Goal: Transaction & Acquisition: Book appointment/travel/reservation

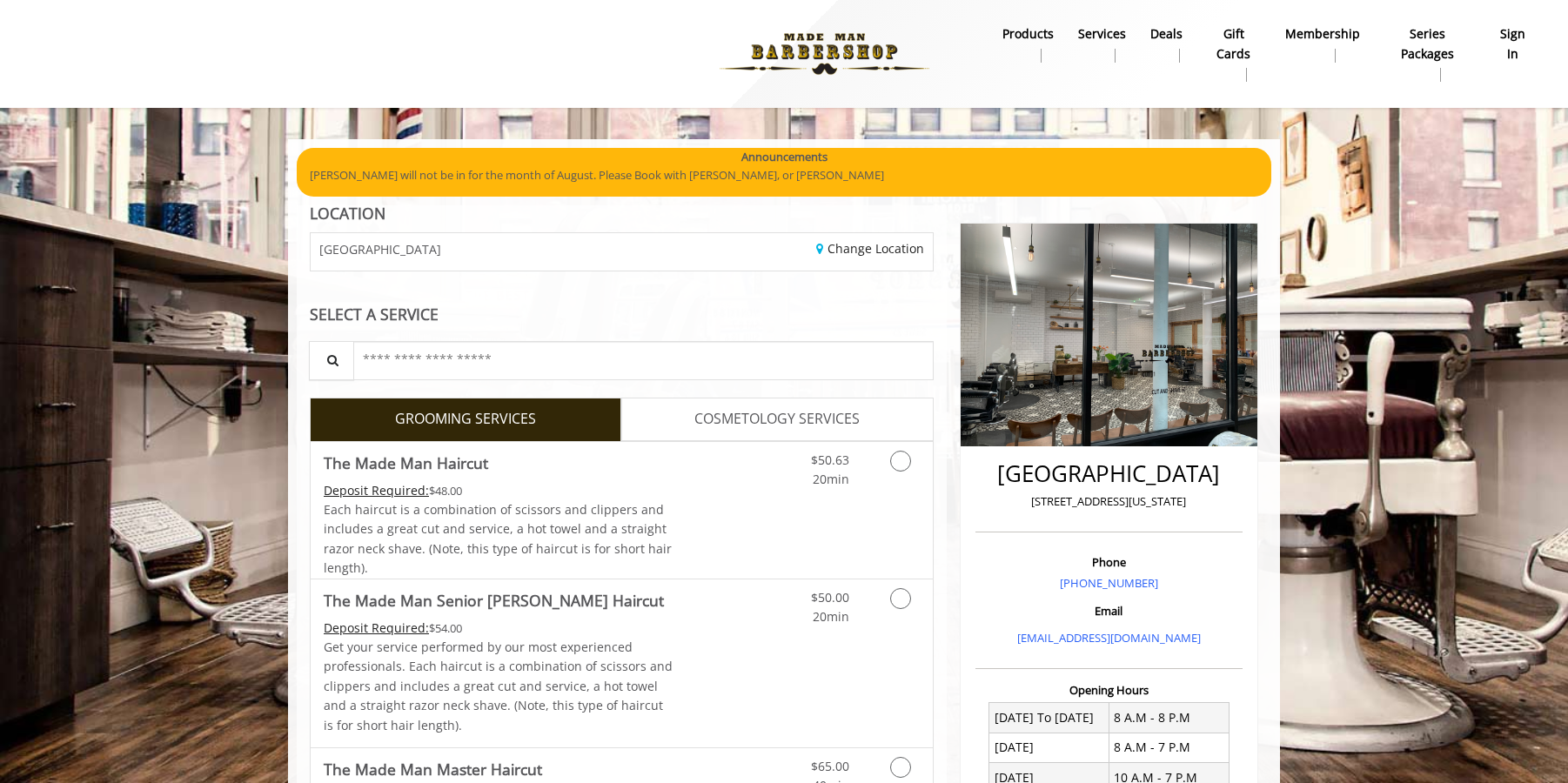
click at [1507, 37] on b "sign in" at bounding box center [1512, 43] width 36 height 39
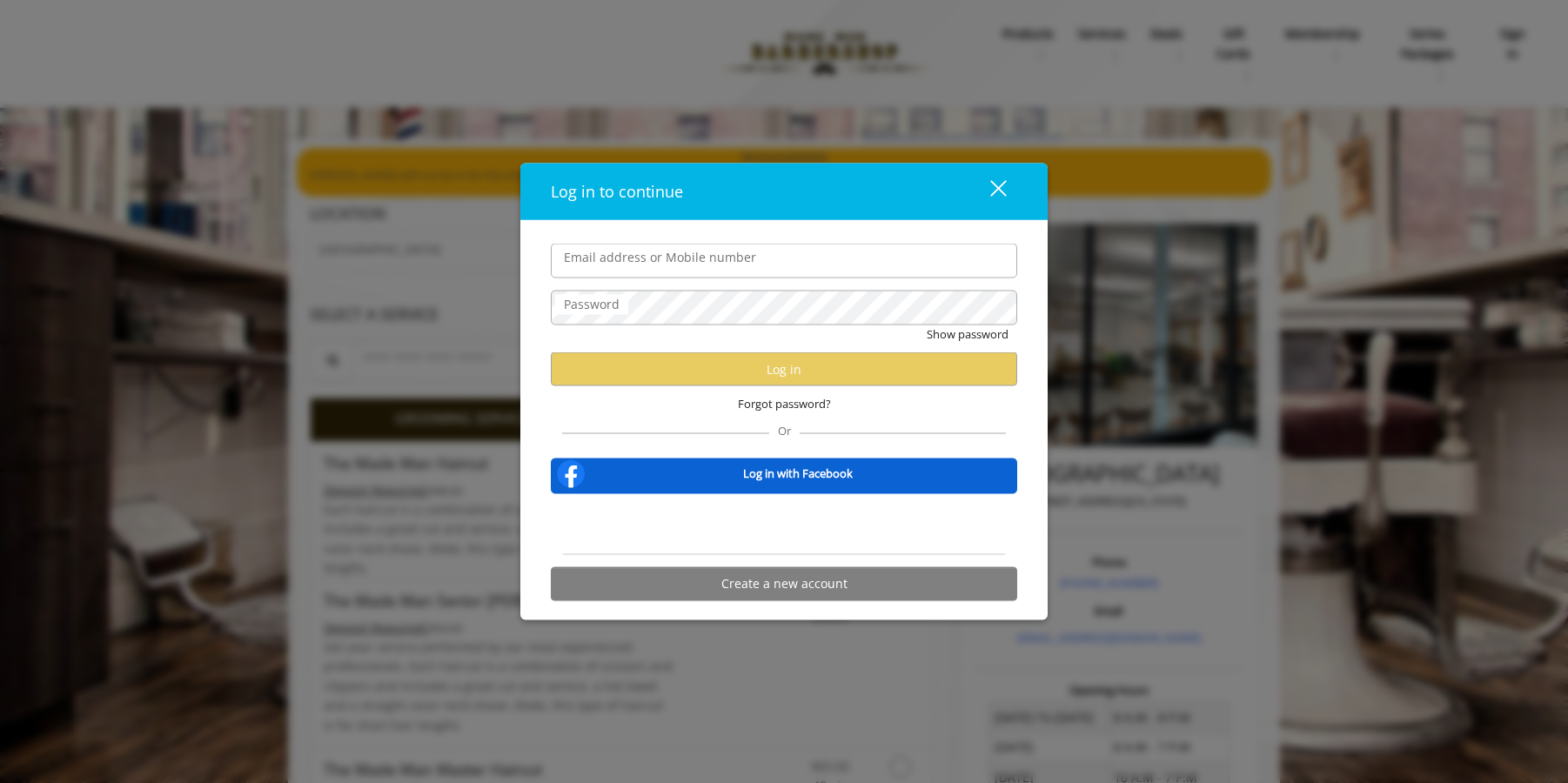
type input "**********"
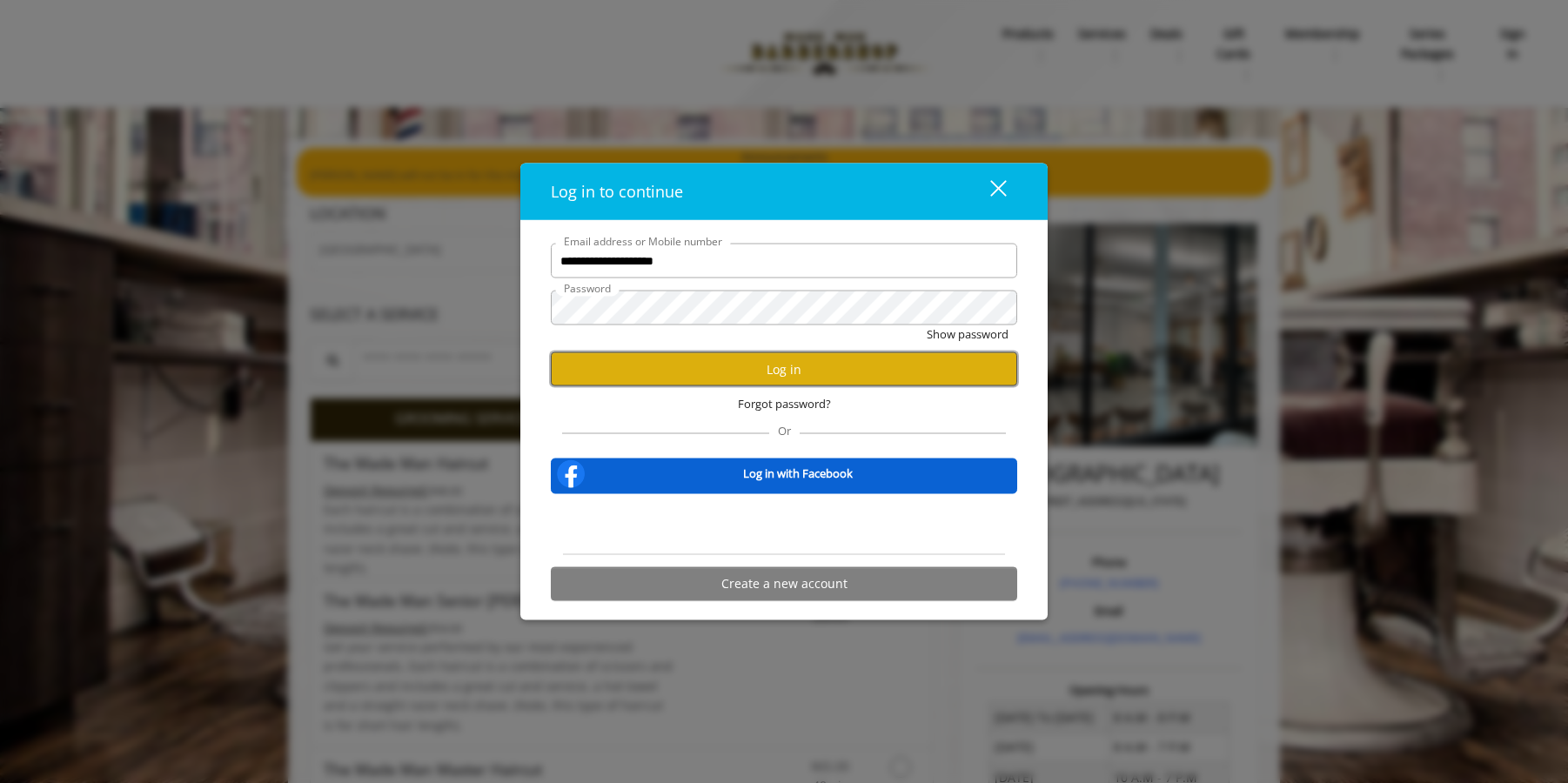
click at [755, 364] on button "Log in" at bounding box center [784, 369] width 467 height 34
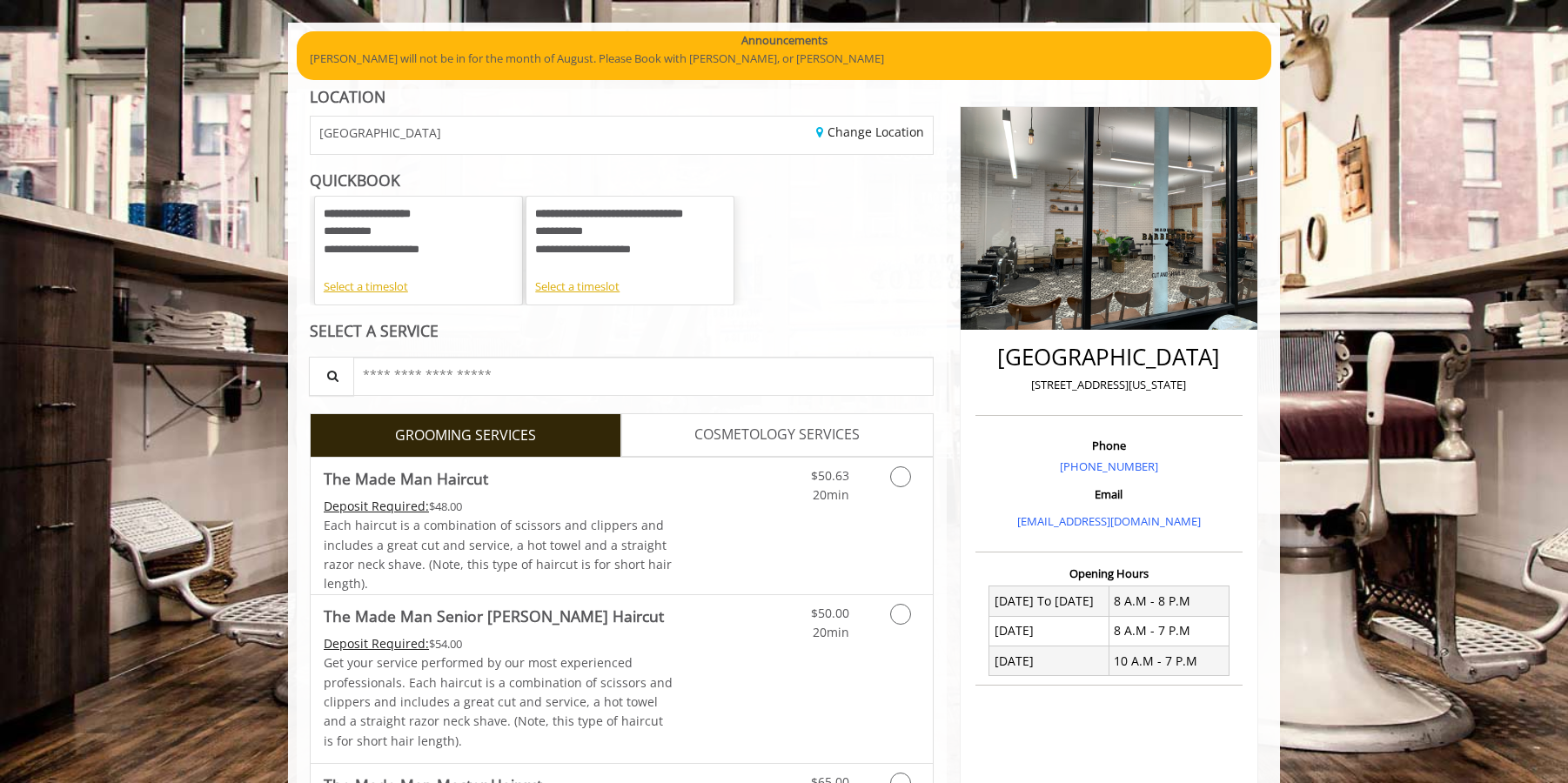
scroll to position [232, 0]
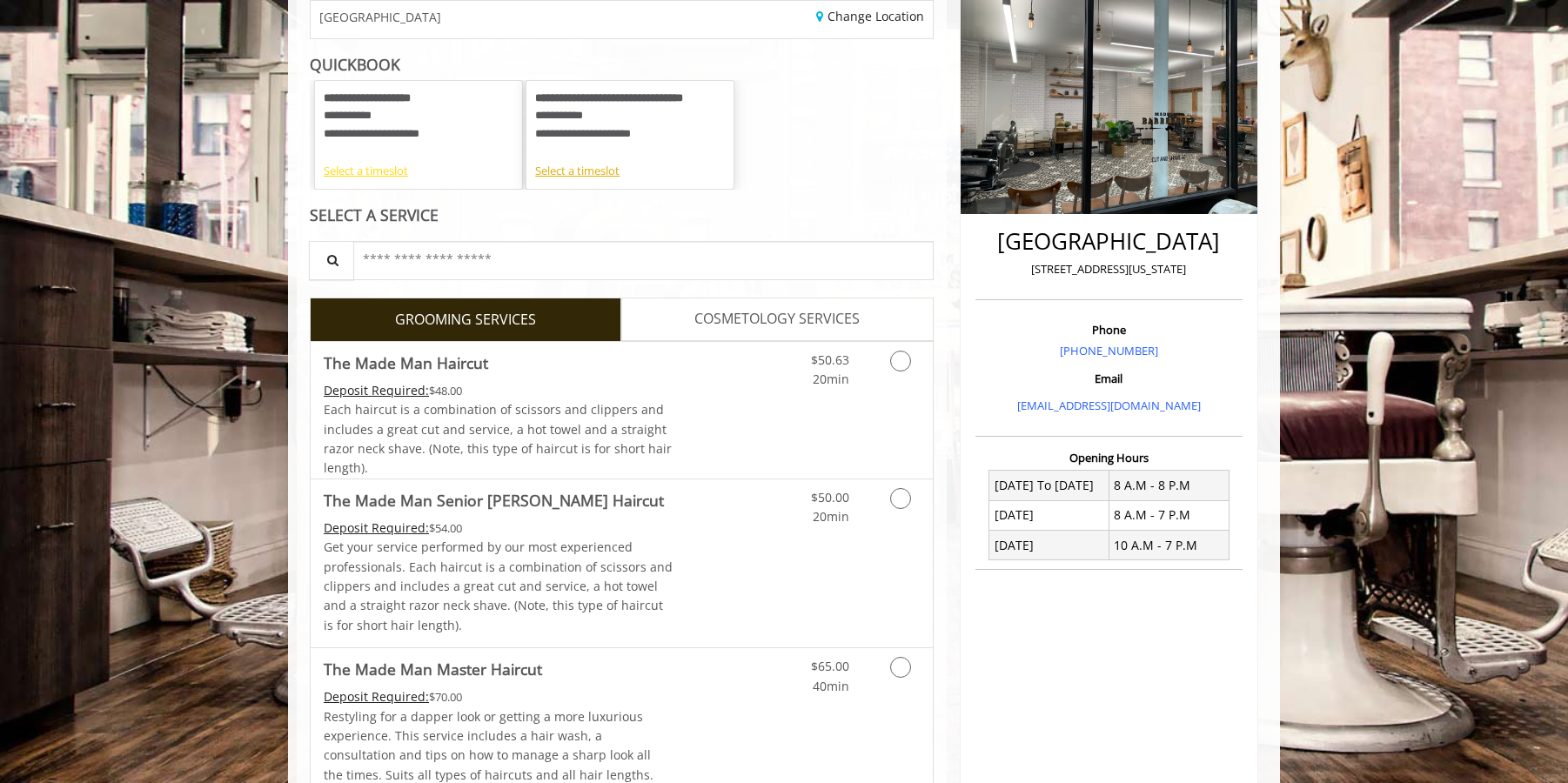
click at [385, 177] on div "Select a timeslot" at bounding box center [418, 171] width 190 height 18
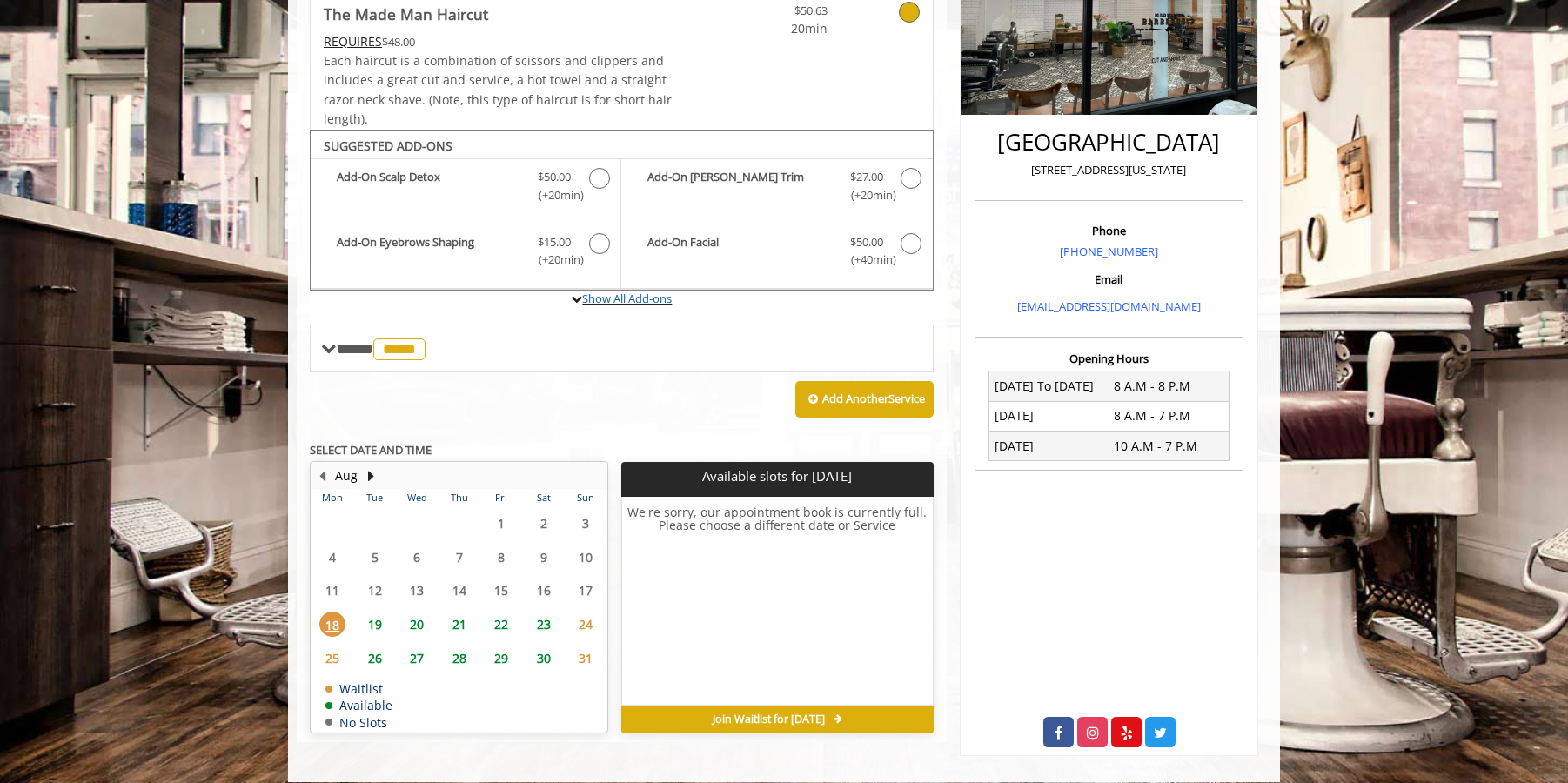
scroll to position [348, 0]
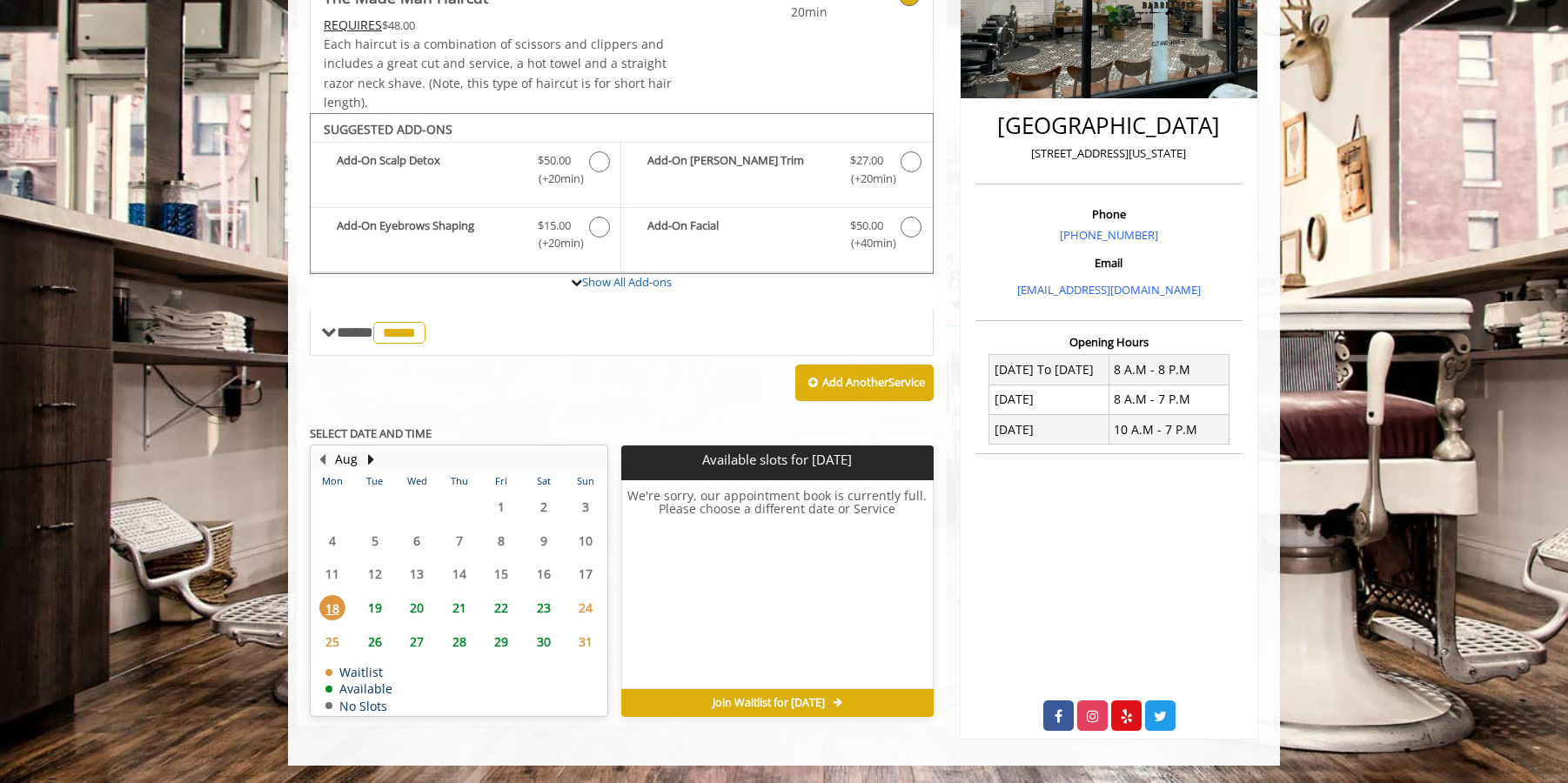
click at [499, 612] on span "22" at bounding box center [501, 607] width 26 height 25
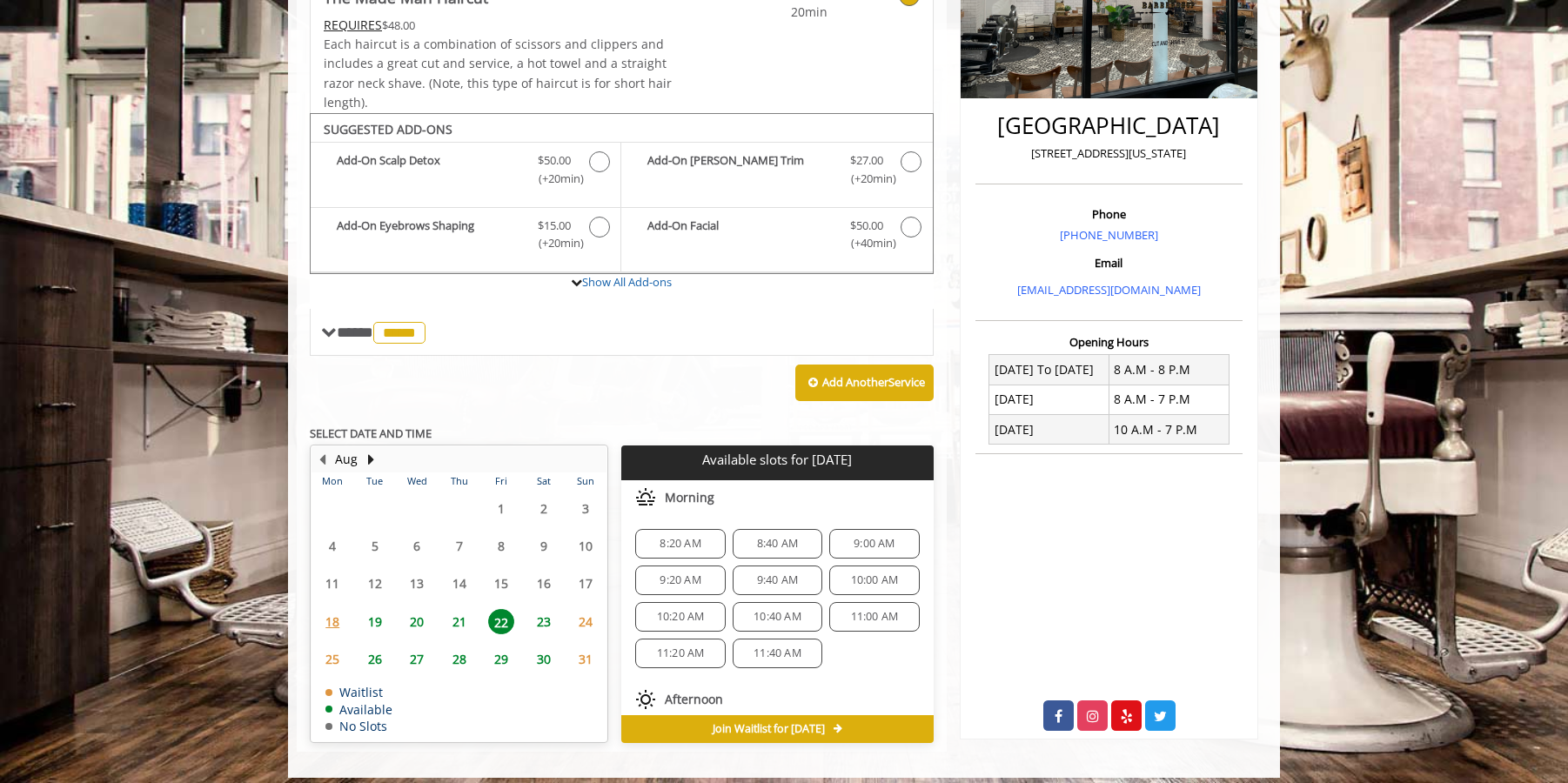
scroll to position [360, 0]
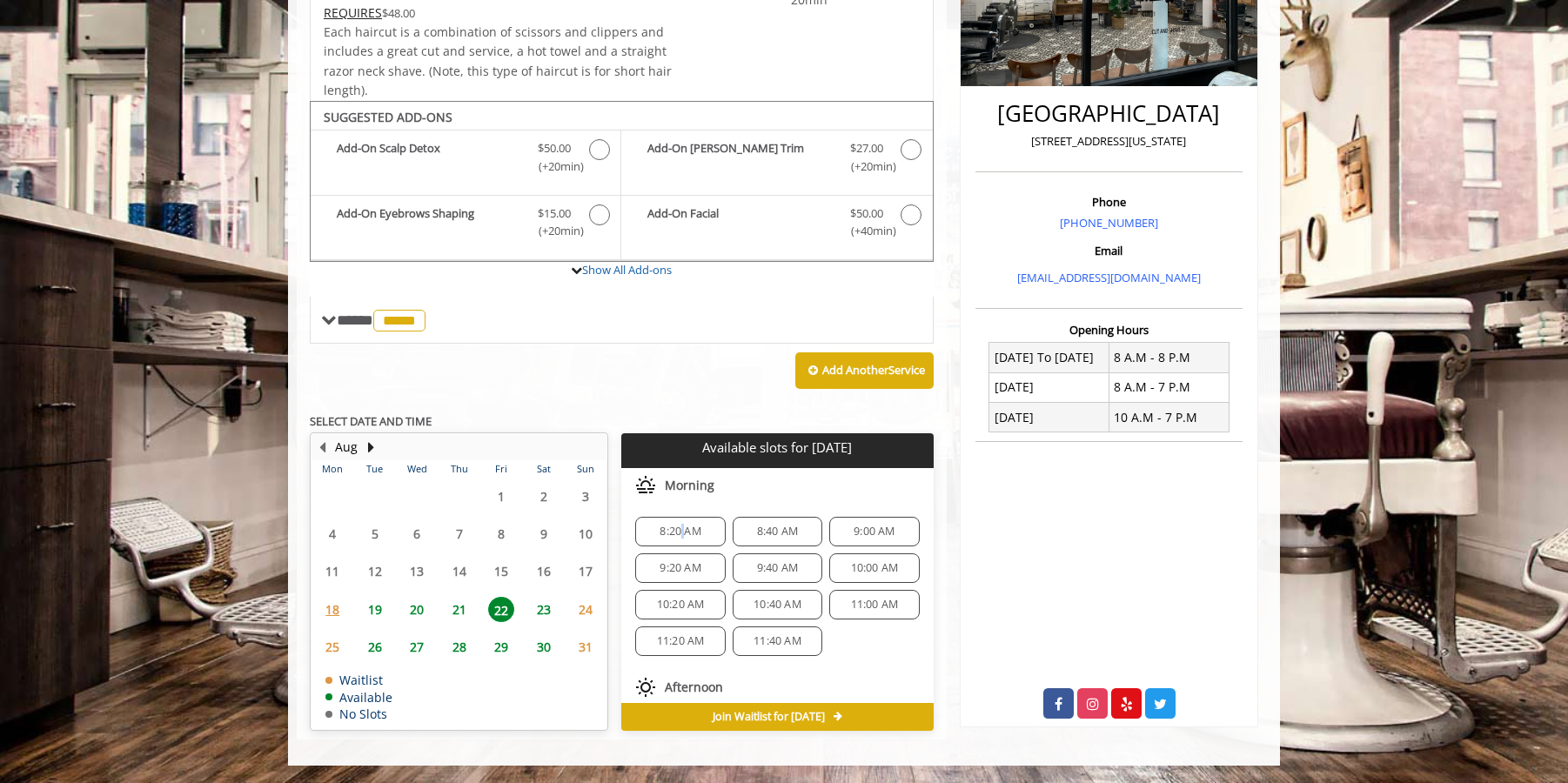
click at [683, 533] on span "8:20 AM" at bounding box center [680, 531] width 41 height 14
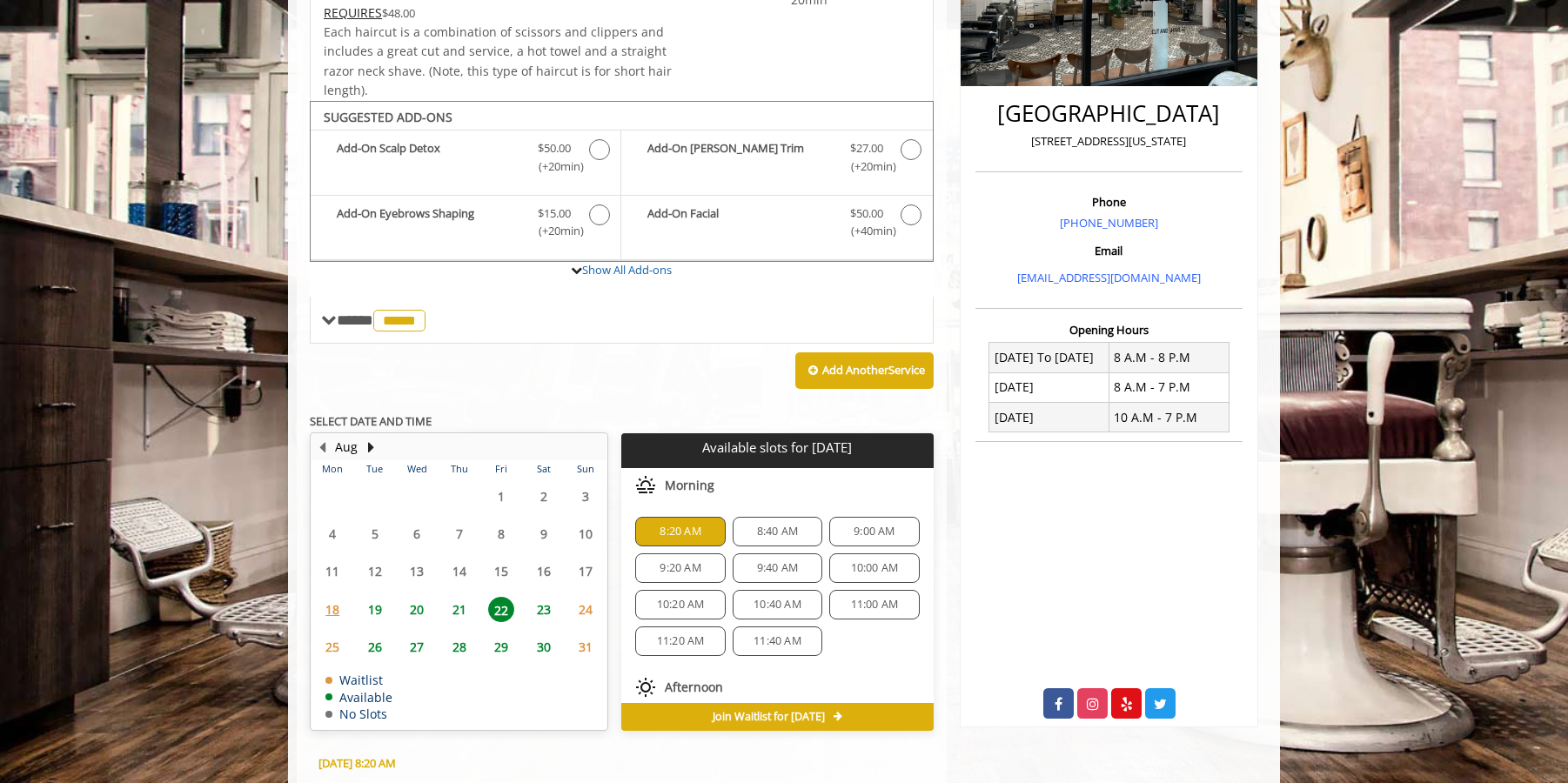
scroll to position [675, 0]
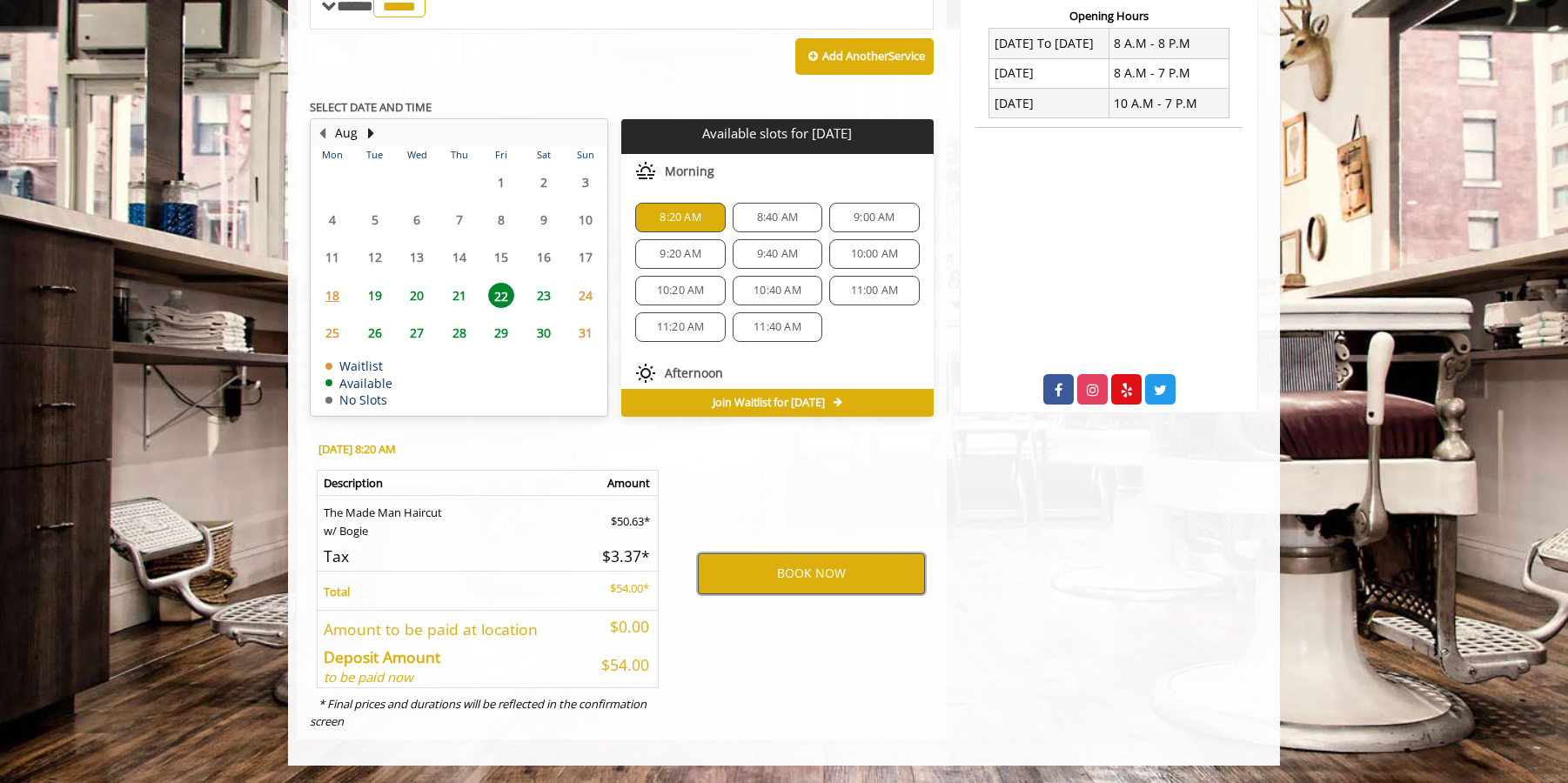
click at [807, 572] on button "BOOK NOW" at bounding box center [811, 573] width 227 height 40
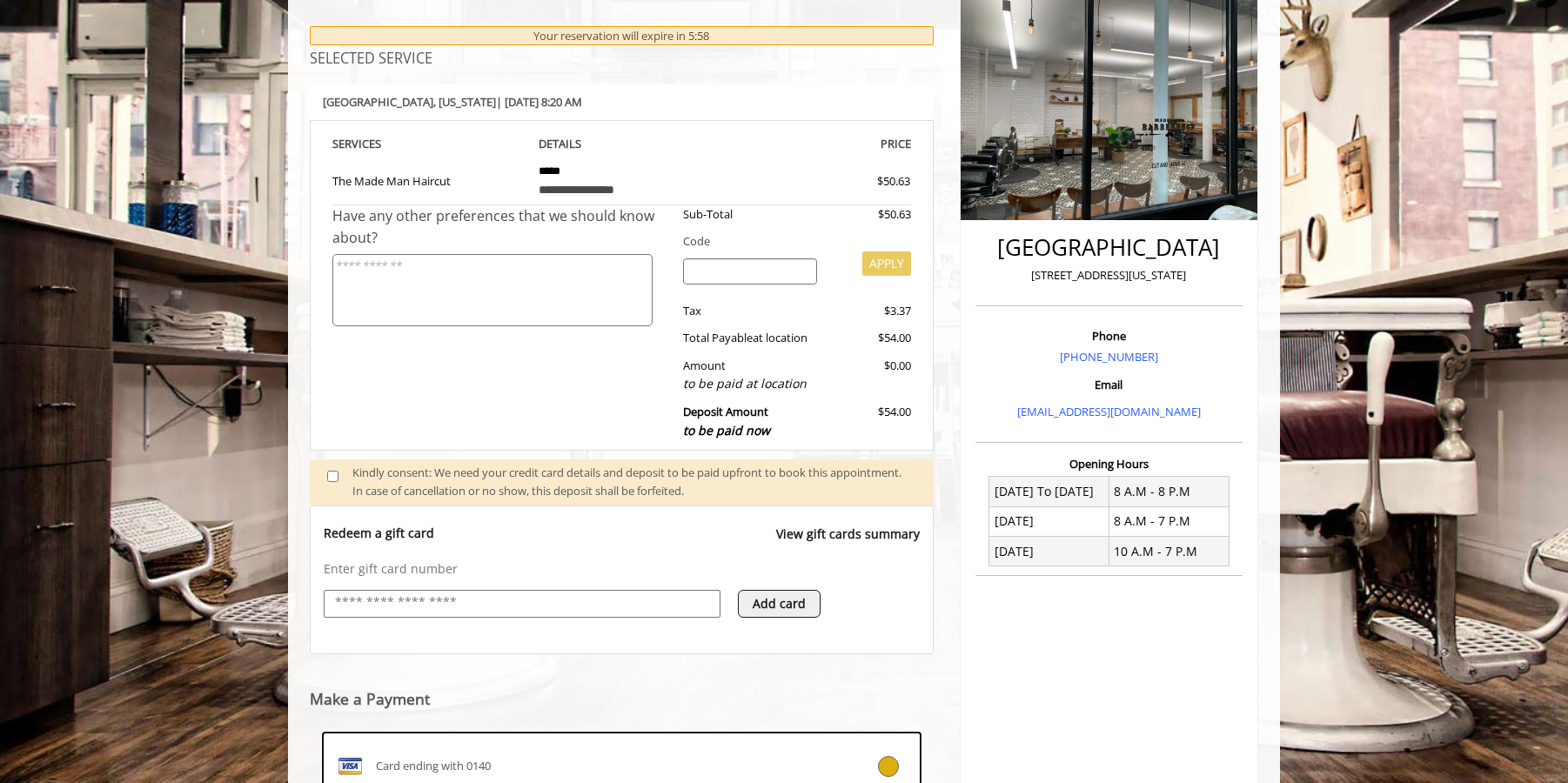
scroll to position [466, 0]
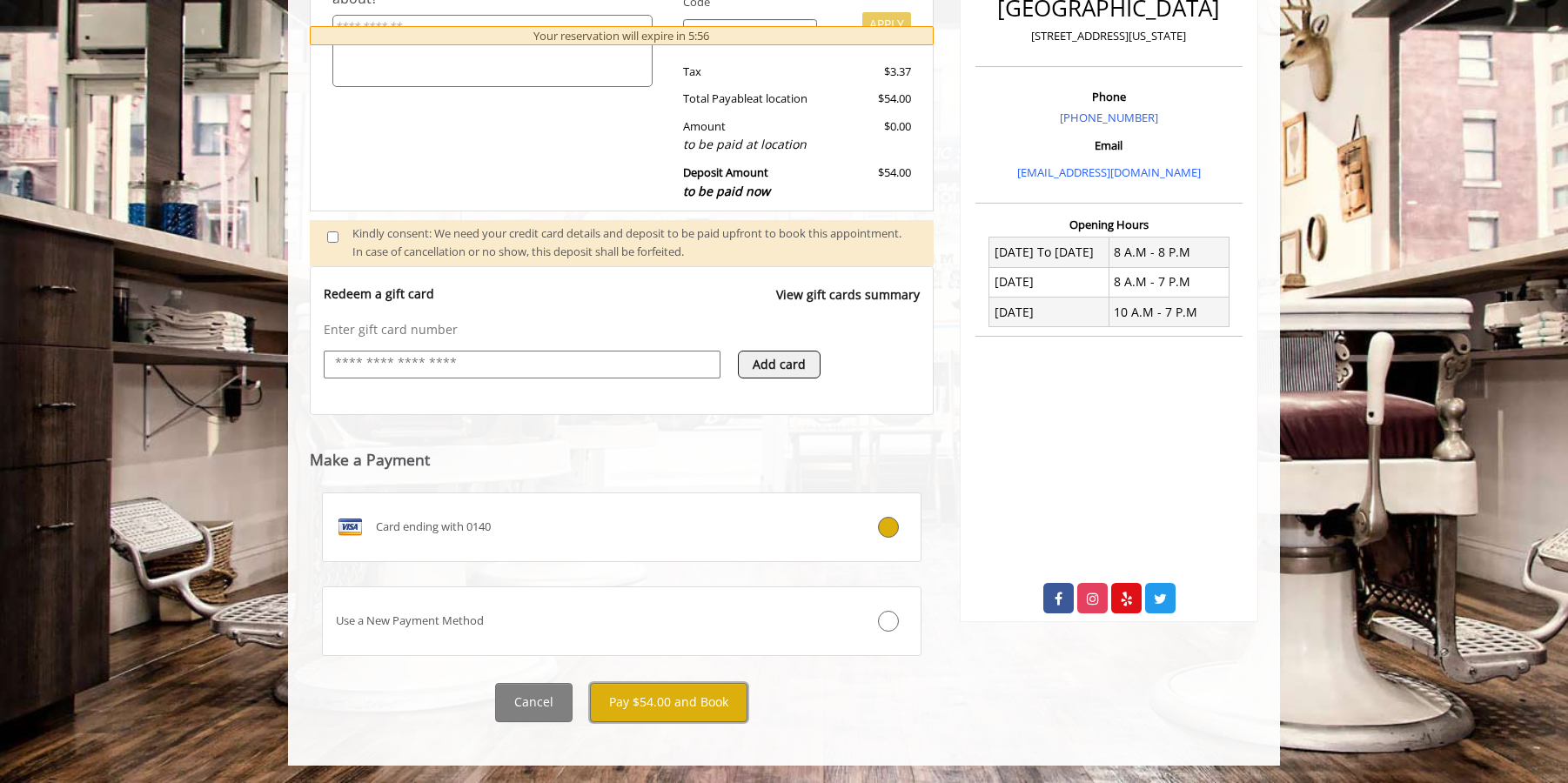
drag, startPoint x: 699, startPoint y: 707, endPoint x: 513, endPoint y: 406, distance: 353.8
click at [513, 406] on div "**********" at bounding box center [621, 240] width 624 height 965
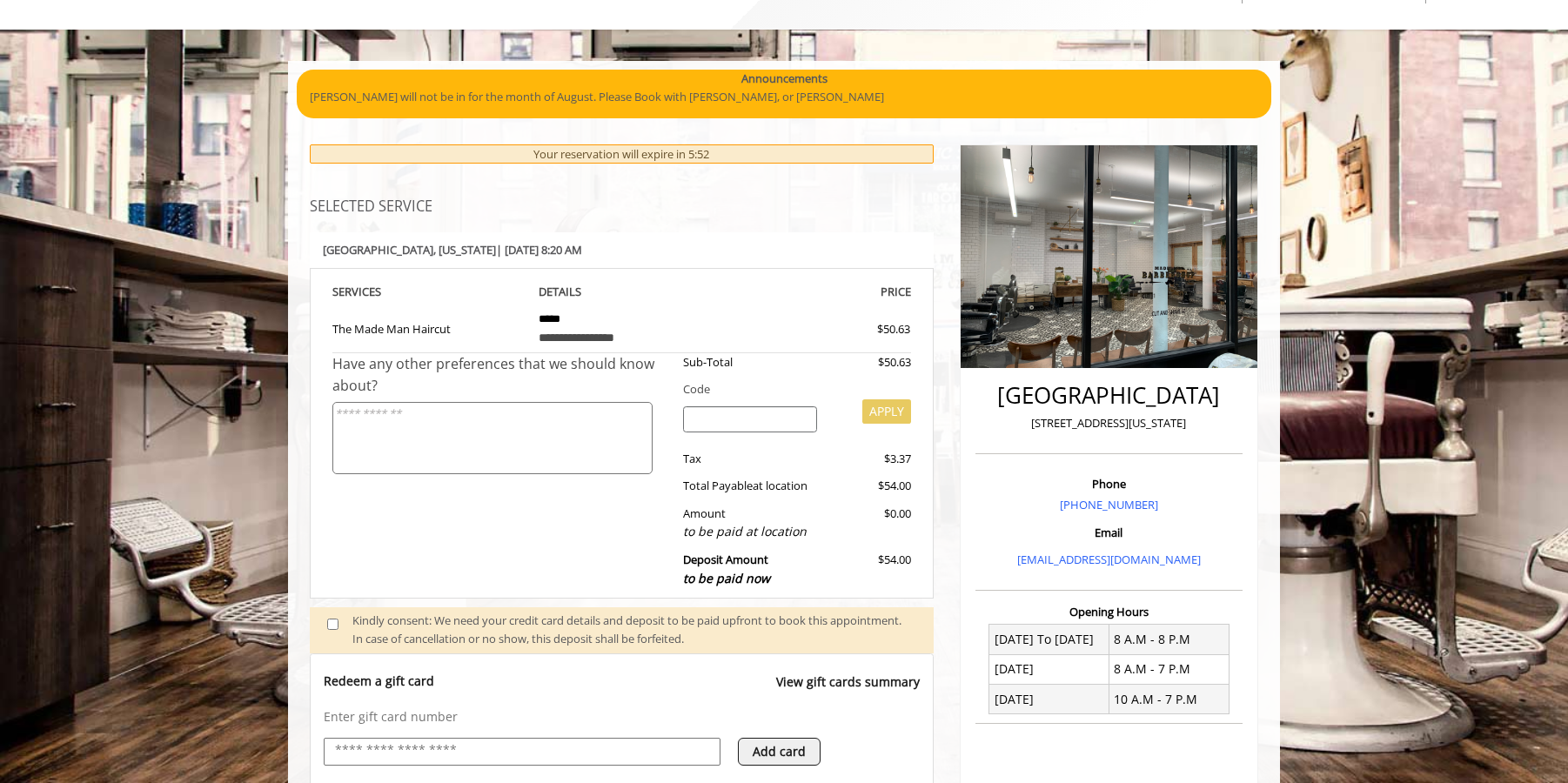
scroll to position [232, 0]
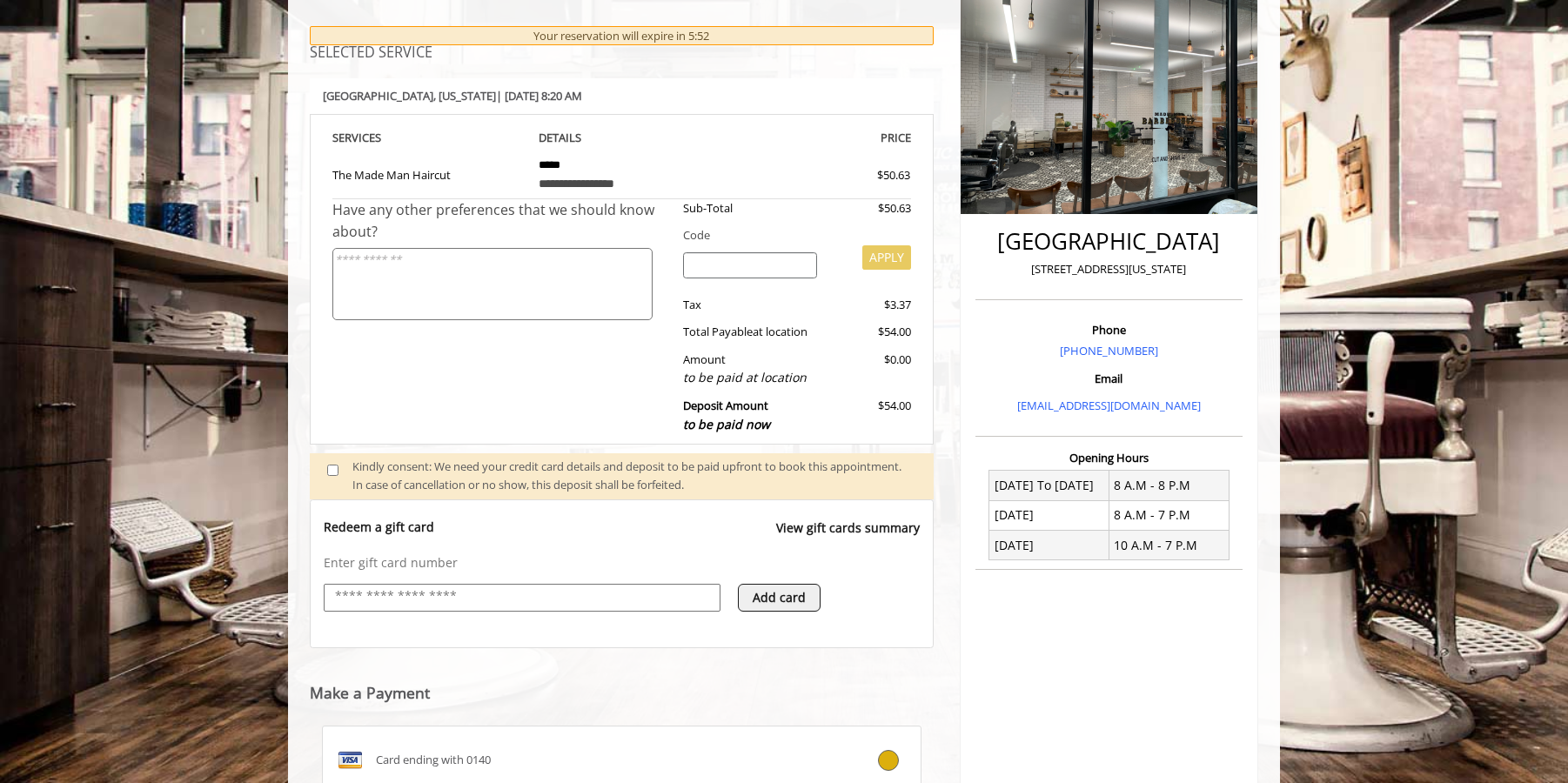
click at [506, 591] on input "text" at bounding box center [522, 596] width 378 height 21
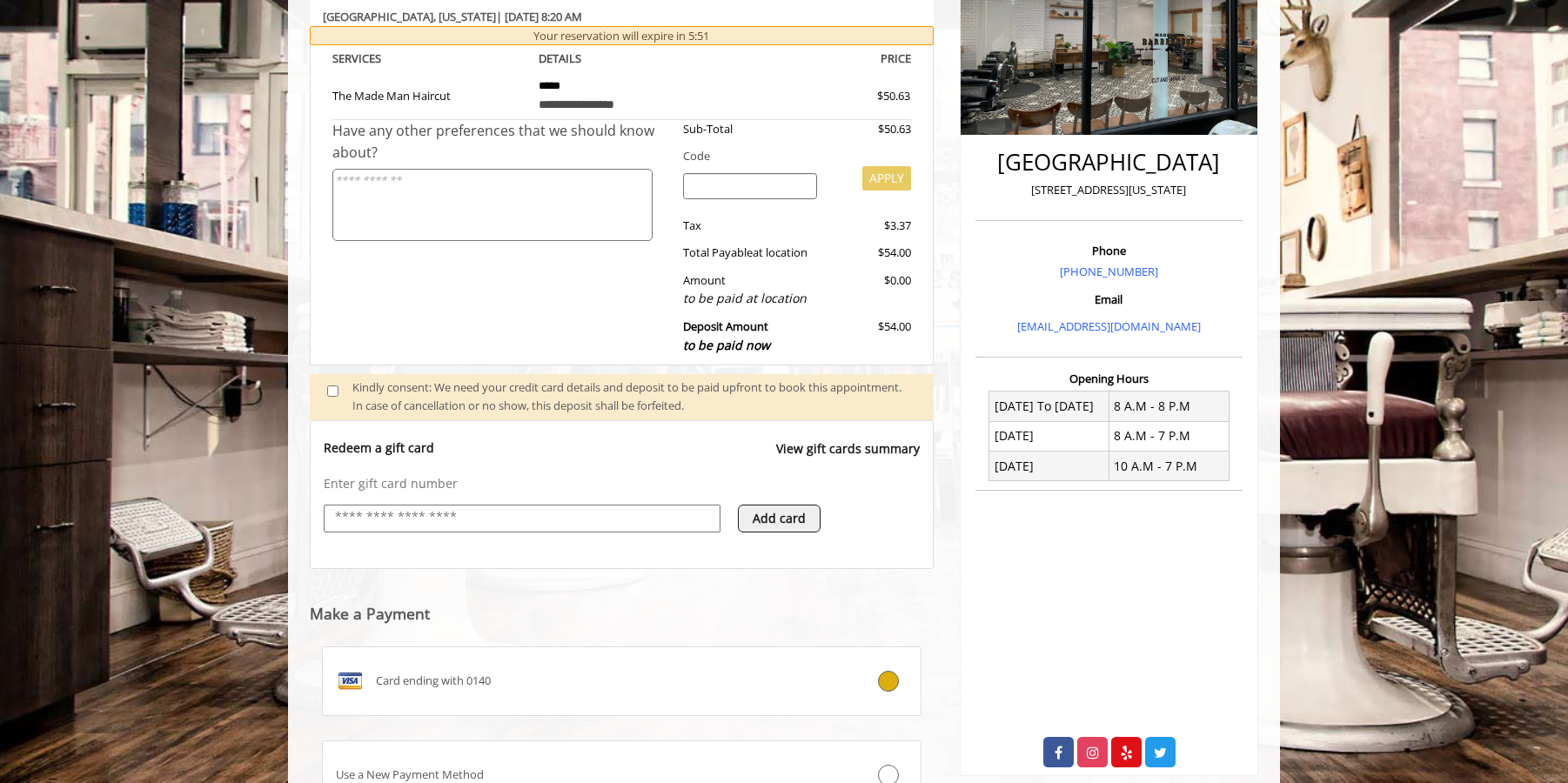
scroll to position [464, 0]
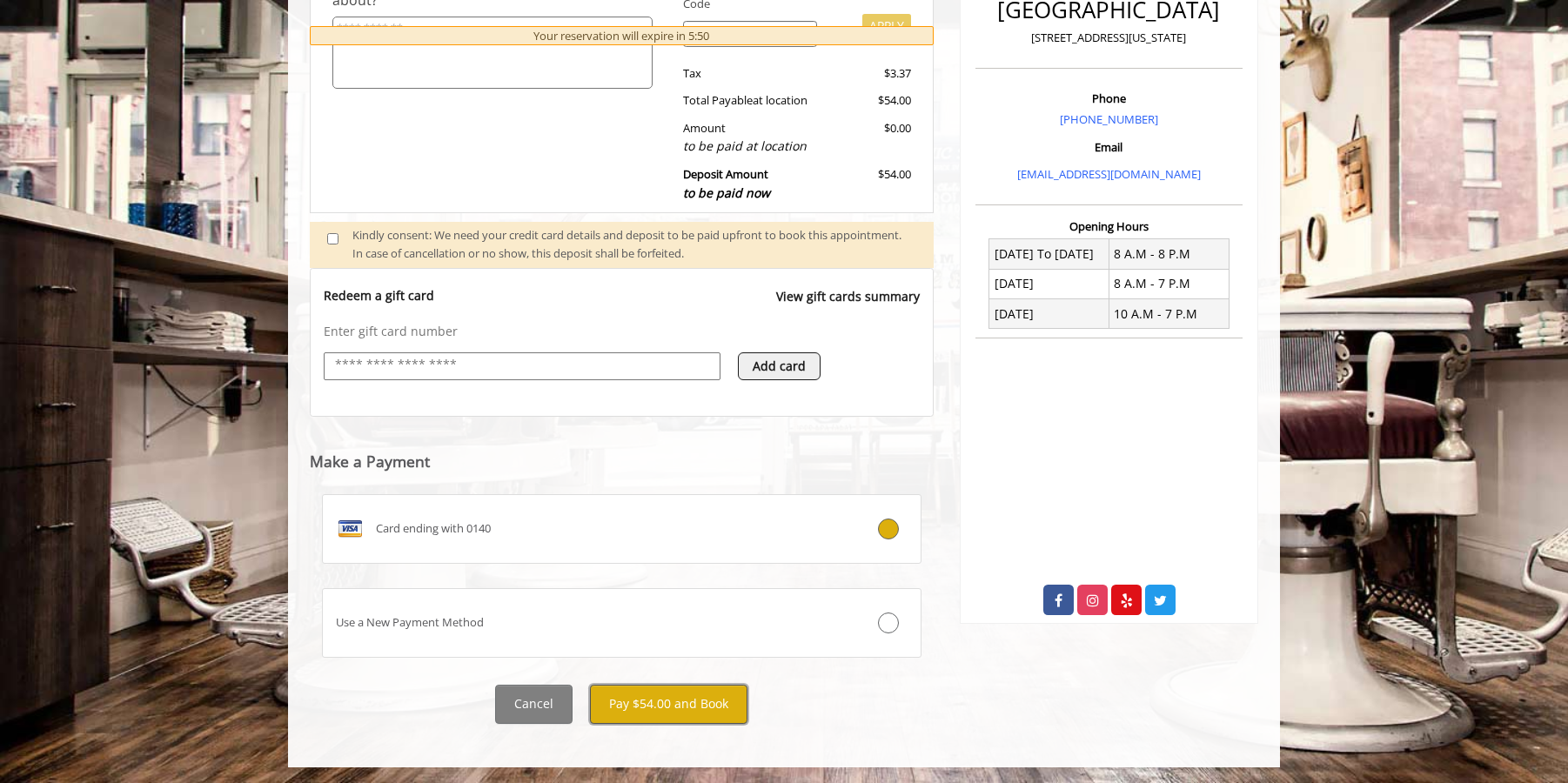
click at [698, 697] on button "Pay $54.00 and Book" at bounding box center [669, 703] width 157 height 39
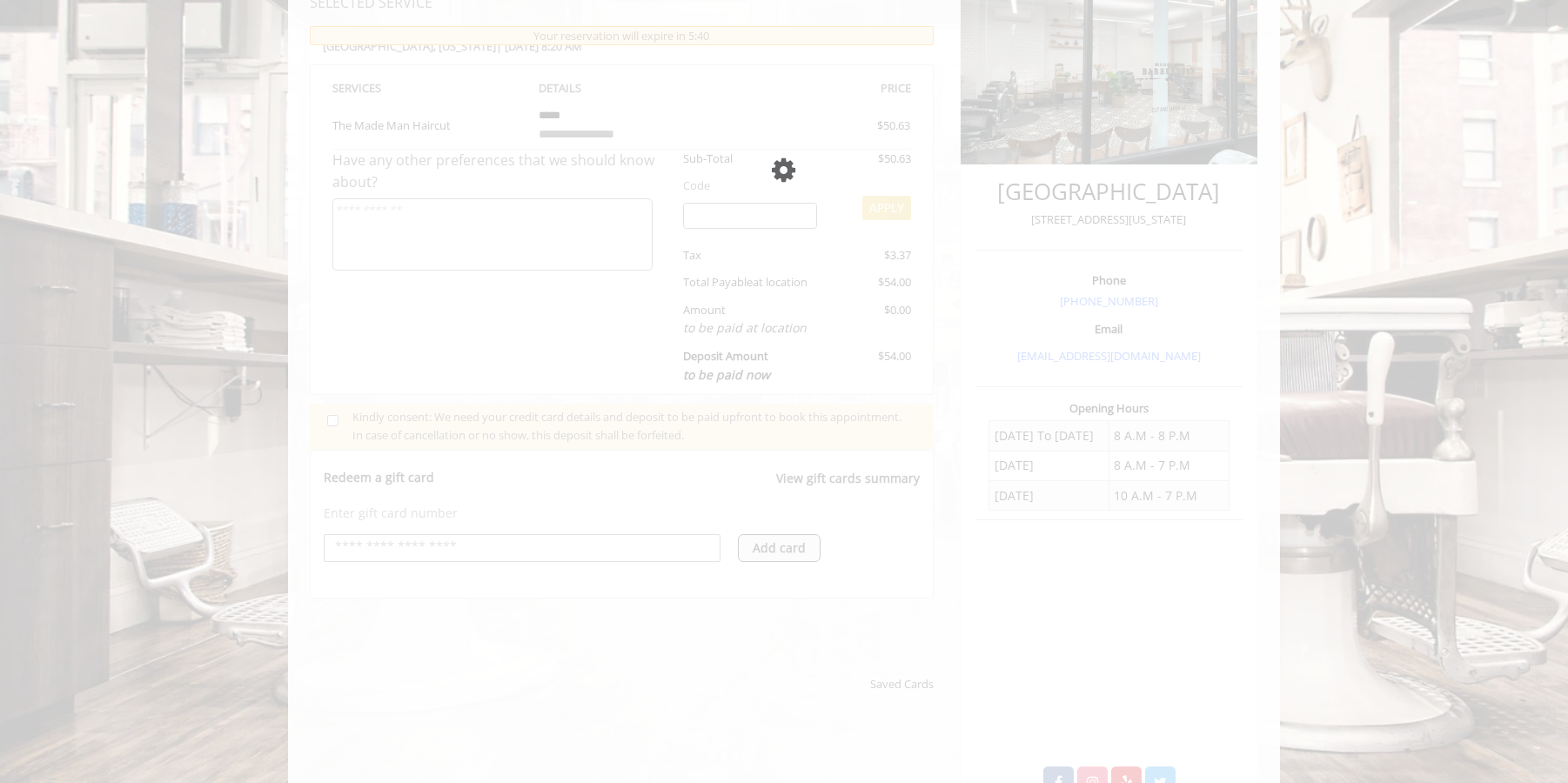
scroll to position [580, 0]
